Goal: Find specific page/section: Locate a particular part of the current website

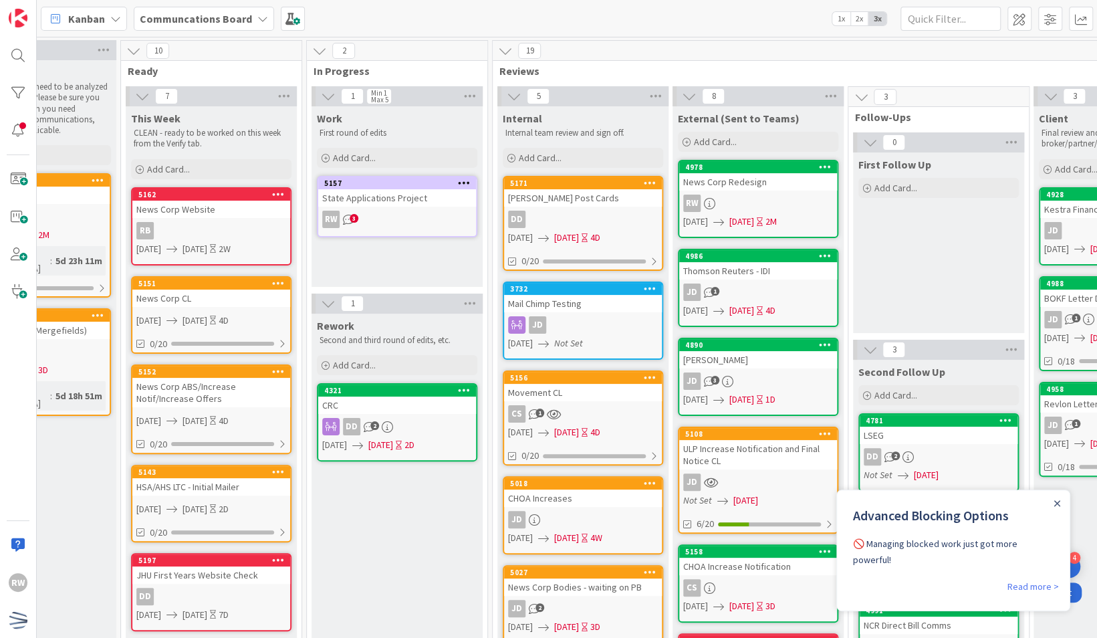
scroll to position [0, 272]
click at [614, 209] on link "[STREET_ADDRESS][PERSON_NAME] Post Cards DD [DATE] [DATE] 4D 0/20" at bounding box center [582, 223] width 160 height 95
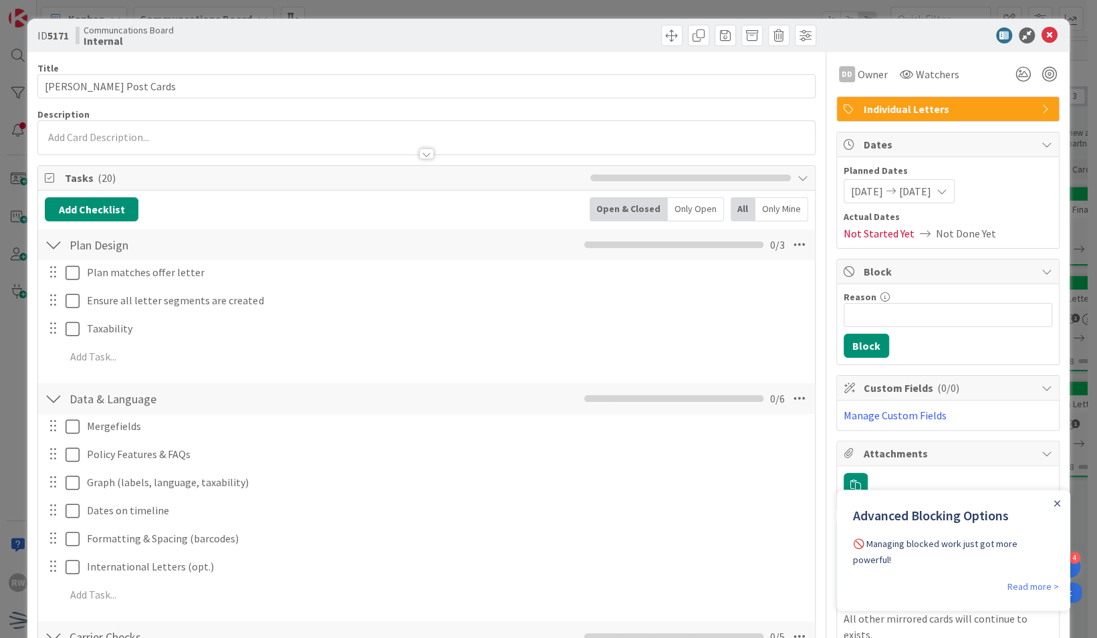
click at [1051, 36] on icon at bounding box center [1050, 35] width 16 height 16
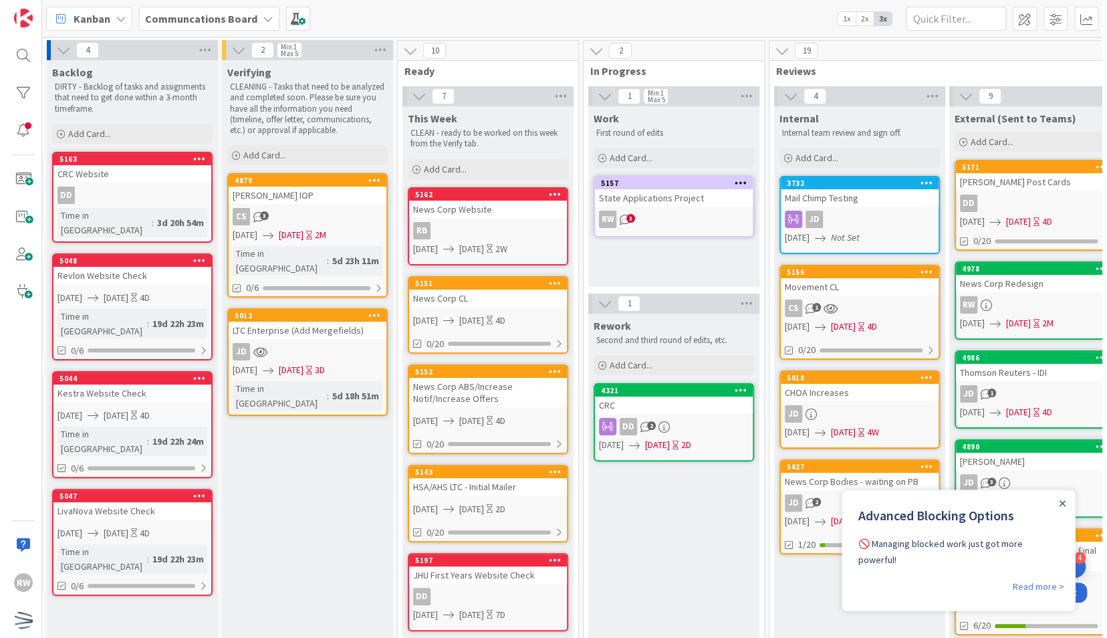
scroll to position [205, 0]
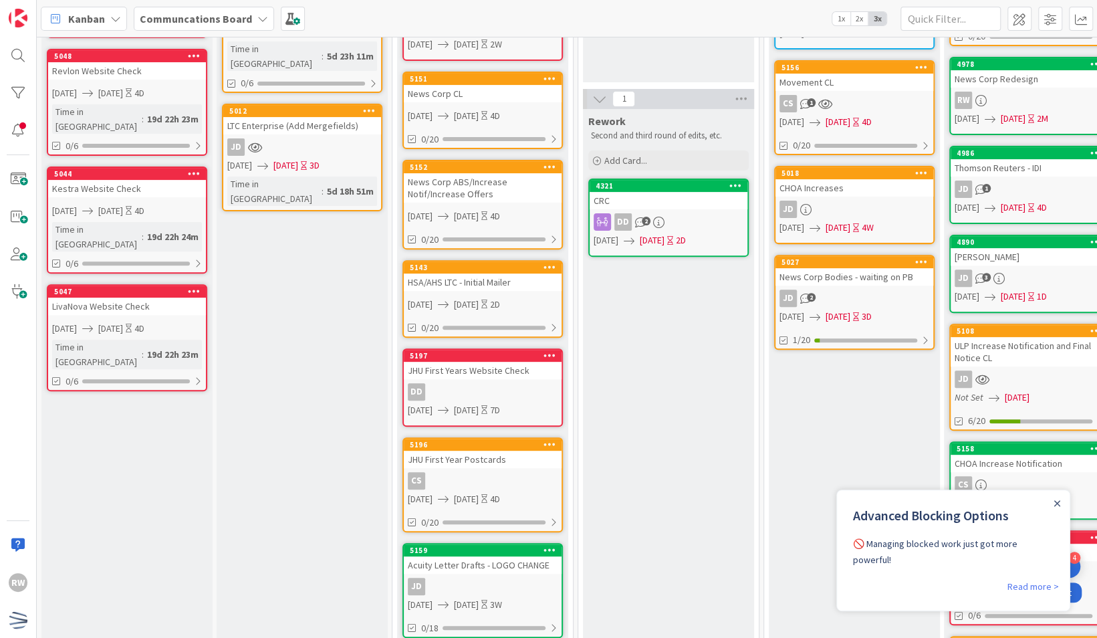
click at [512, 556] on div "Acuity Letter Drafts - LOGO CHANGE" at bounding box center [483, 564] width 158 height 17
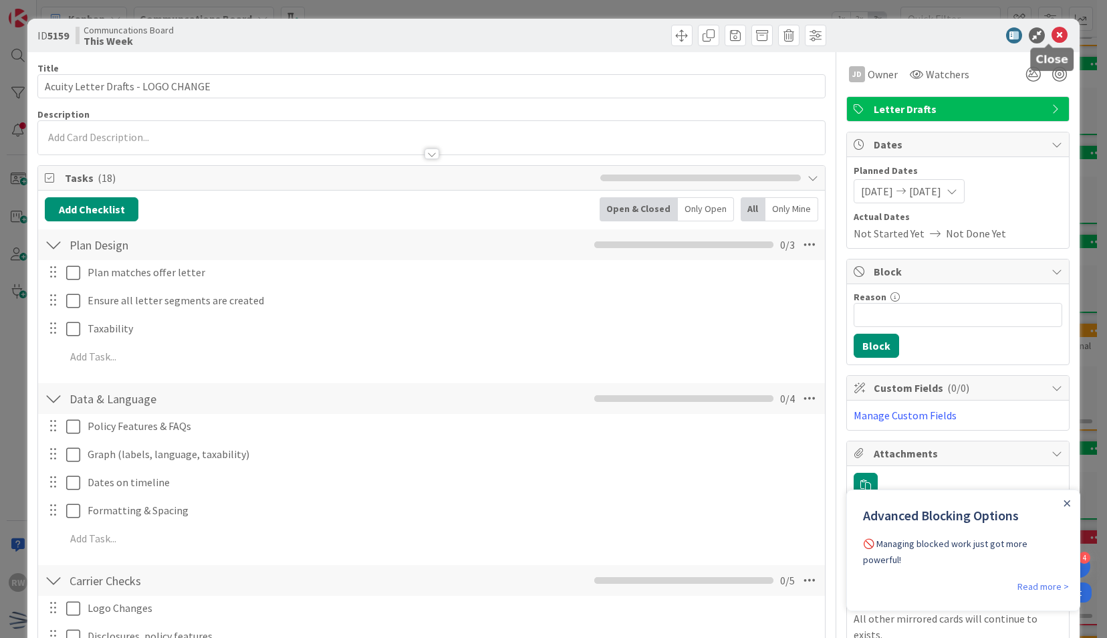
click at [1052, 33] on icon at bounding box center [1060, 35] width 16 height 16
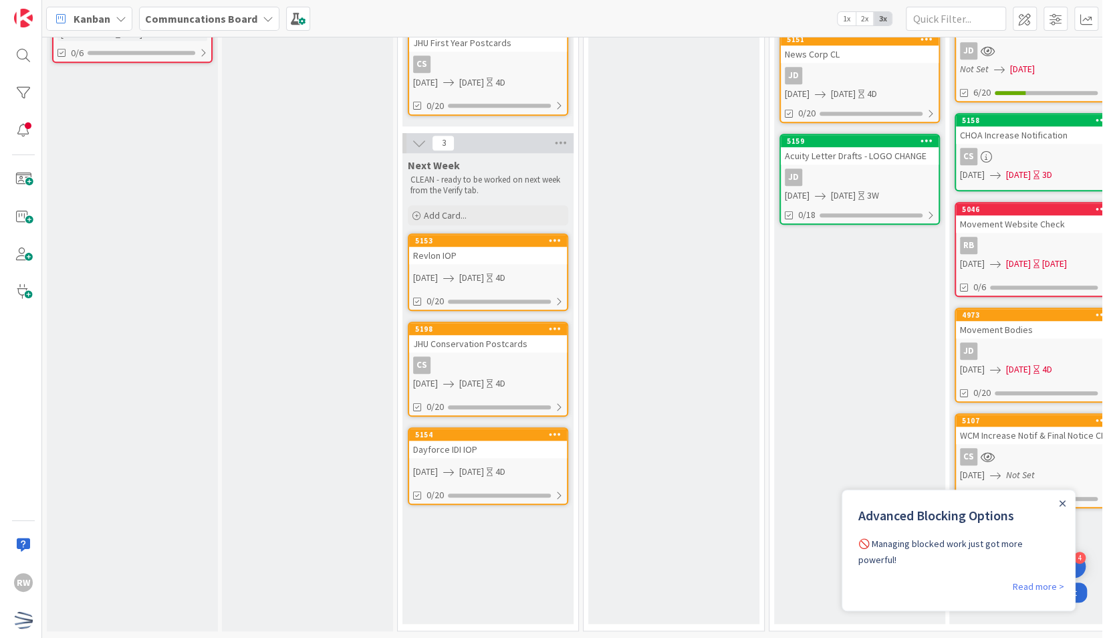
scroll to position [543, 0]
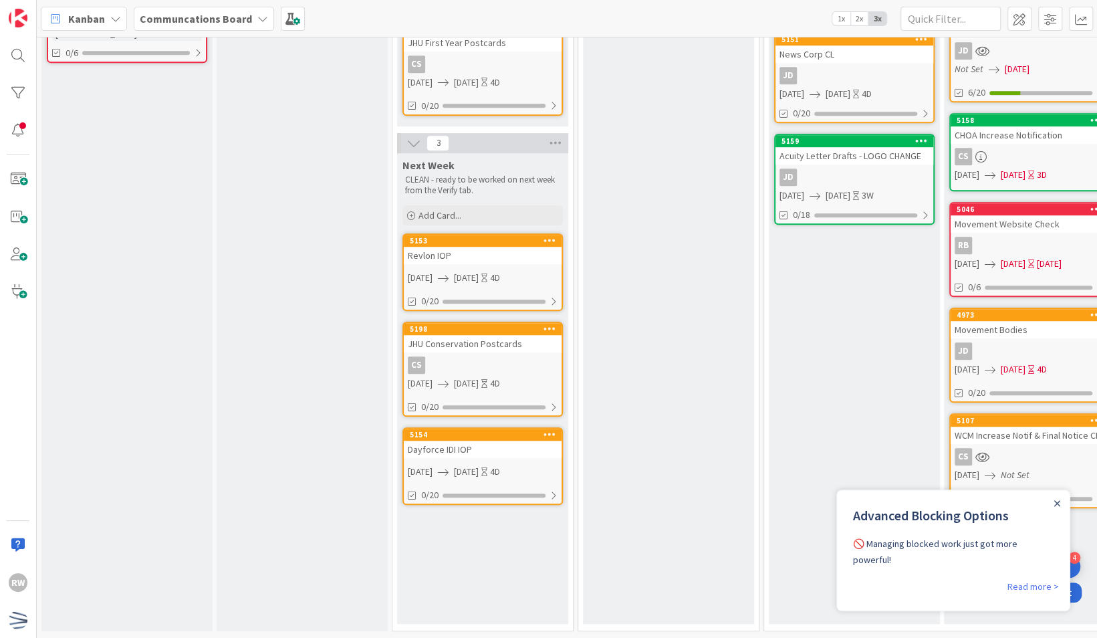
click at [466, 441] on div "Dayforce IDI IOP" at bounding box center [483, 449] width 158 height 17
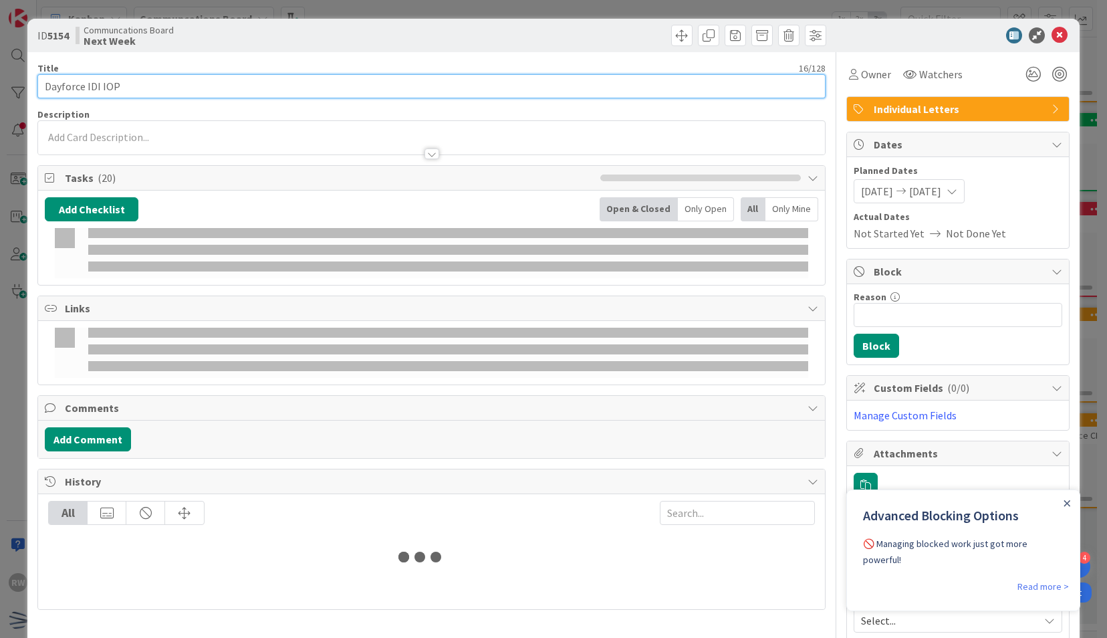
click at [475, 84] on input "Dayforce IDI IOP" at bounding box center [431, 86] width 788 height 24
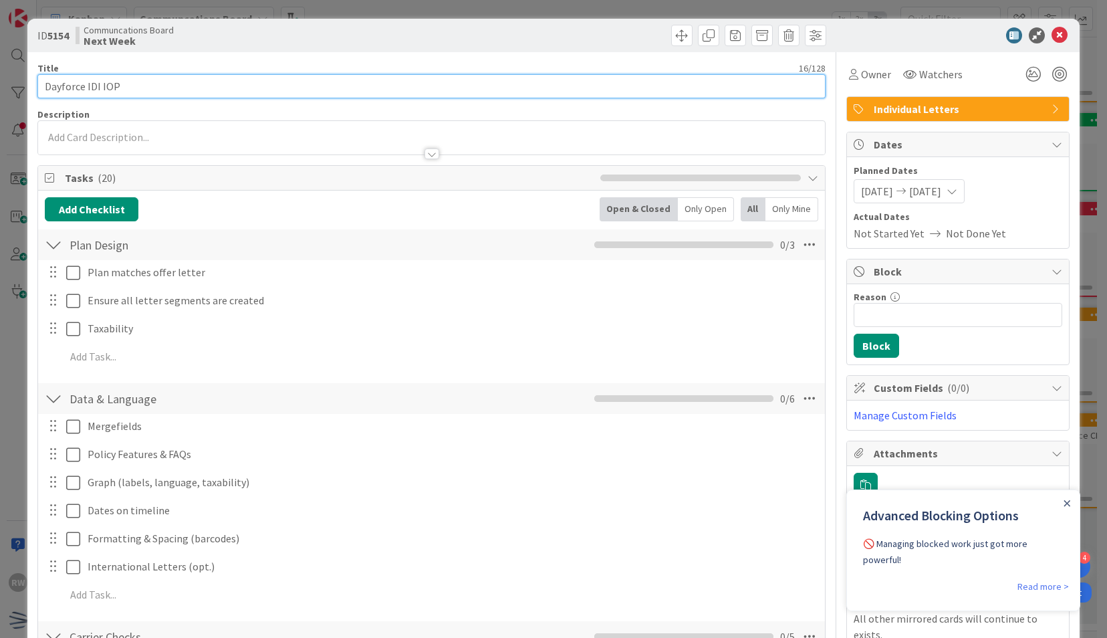
click at [467, 89] on input "Dayforce IDI IOP" at bounding box center [431, 86] width 788 height 24
type input "Dayforce IDI IOP and Increase Notification"
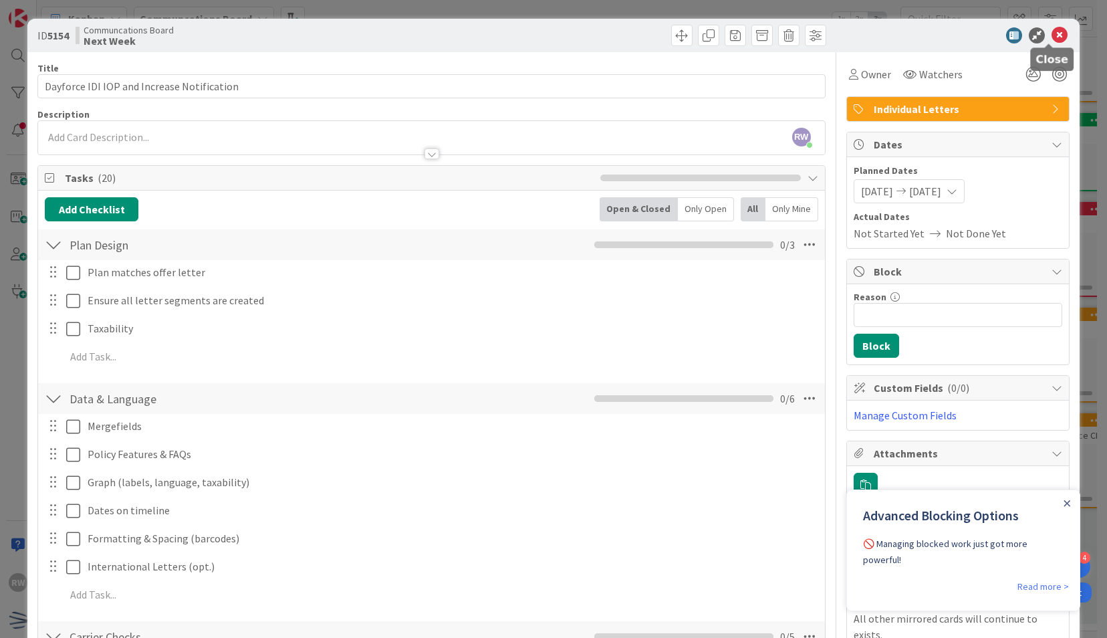
click at [1052, 35] on icon at bounding box center [1060, 35] width 16 height 16
